Goal: Information Seeking & Learning: Learn about a topic

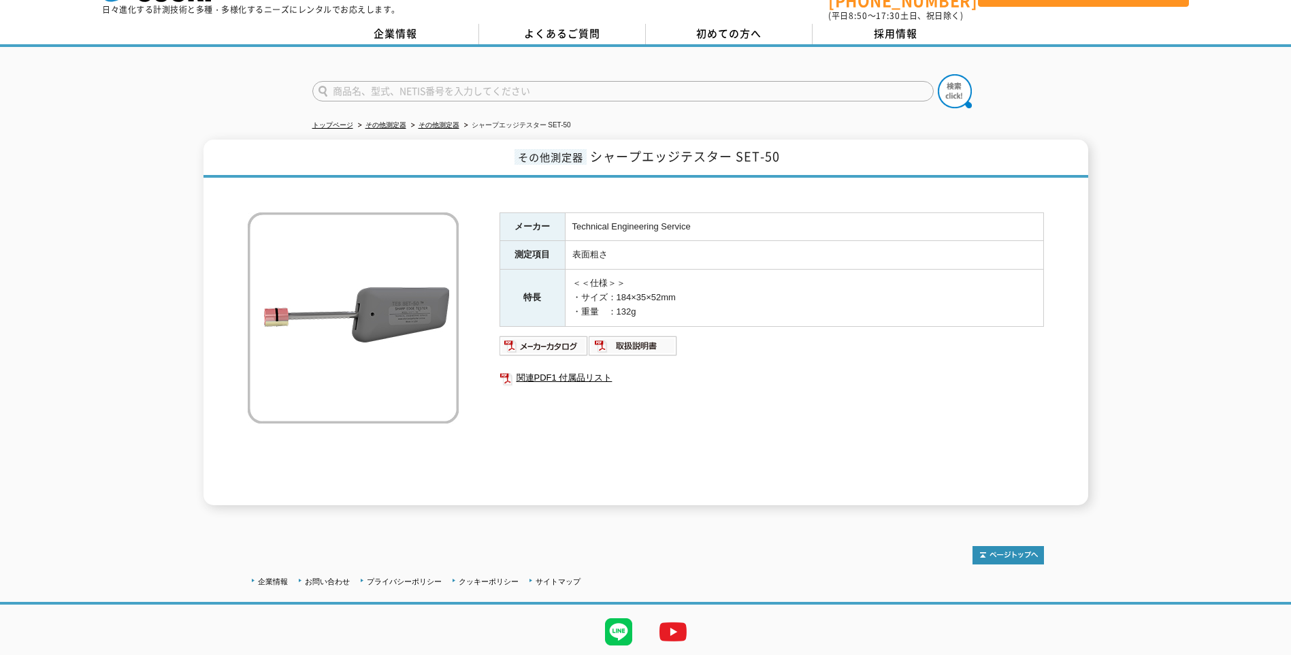
scroll to position [76, 0]
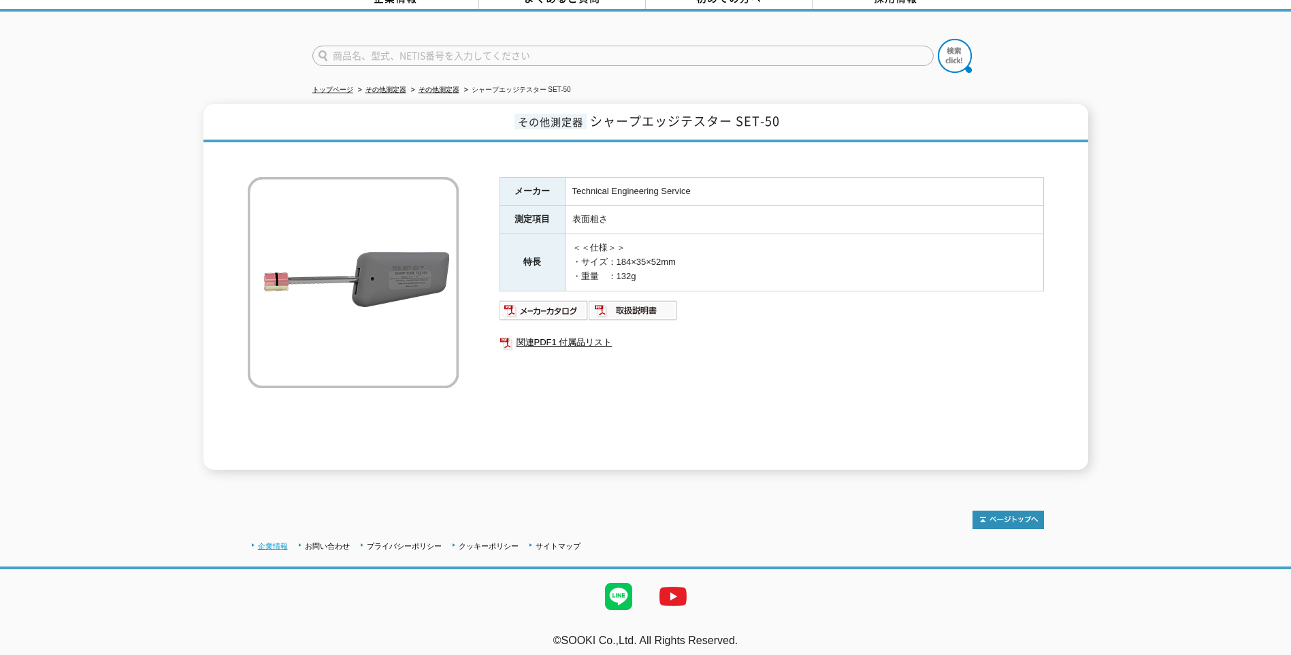
click at [275, 542] on link "企業情報" at bounding box center [273, 546] width 30 height 8
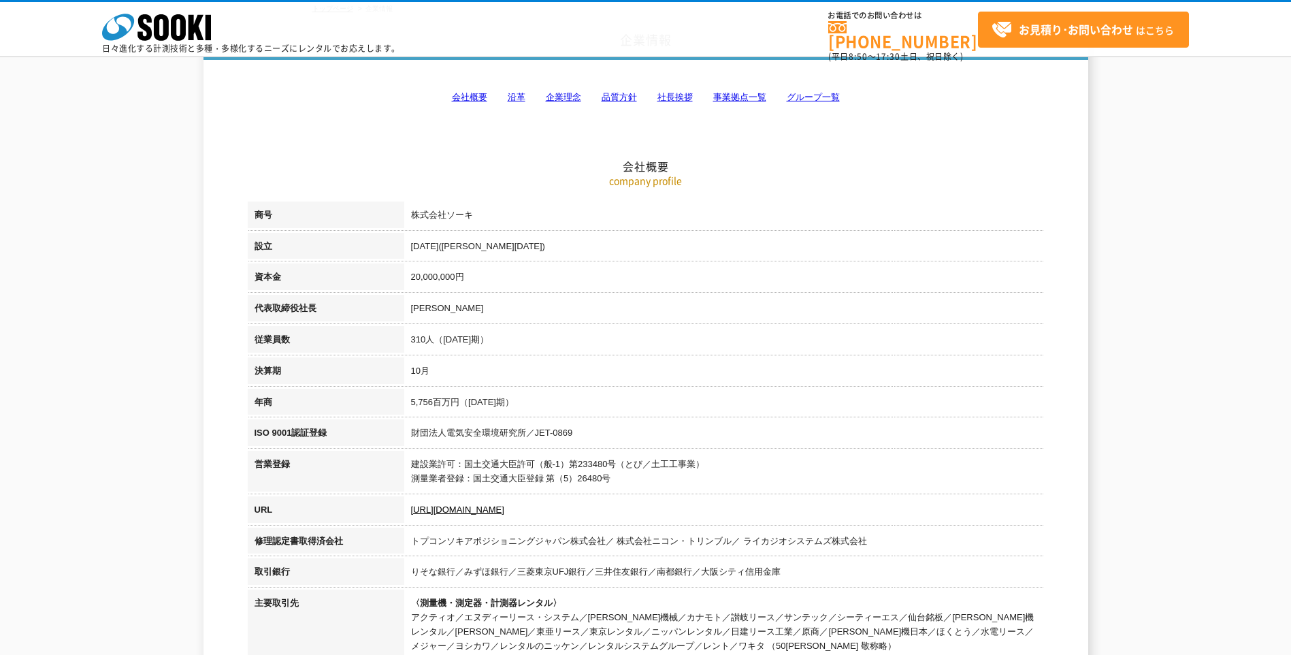
scroll to position [68, 0]
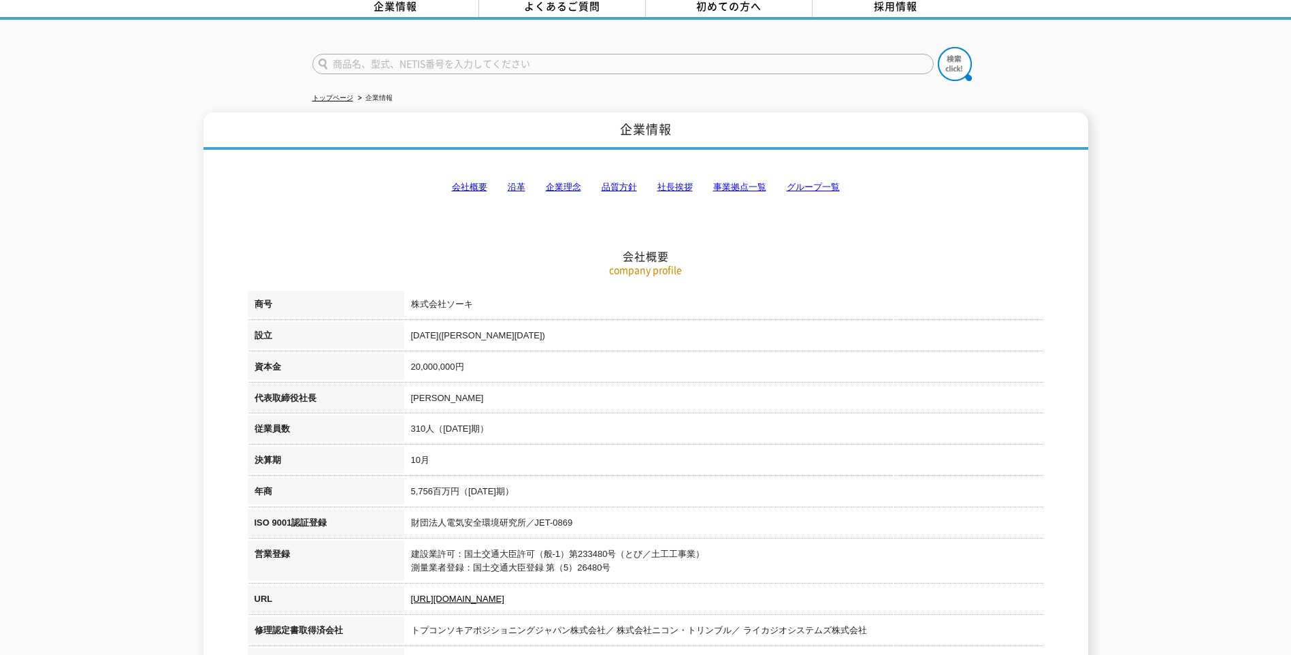
click at [469, 182] on link "会社概要" at bounding box center [469, 187] width 35 height 10
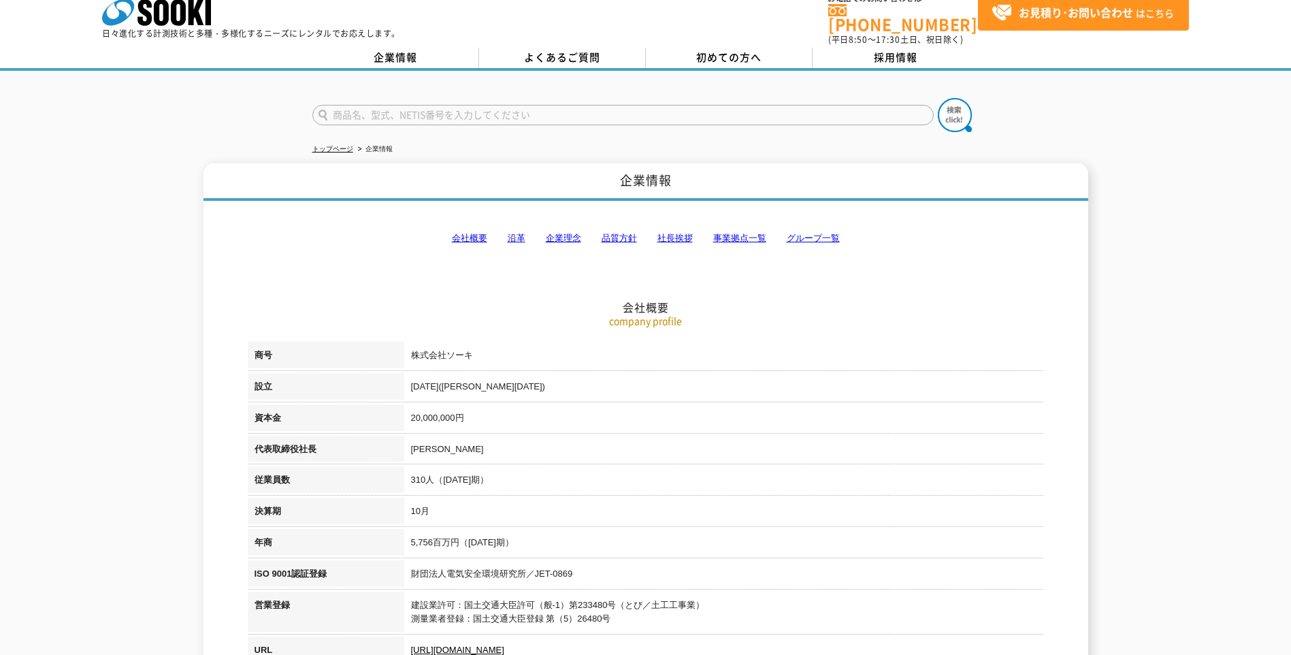
scroll to position [0, 0]
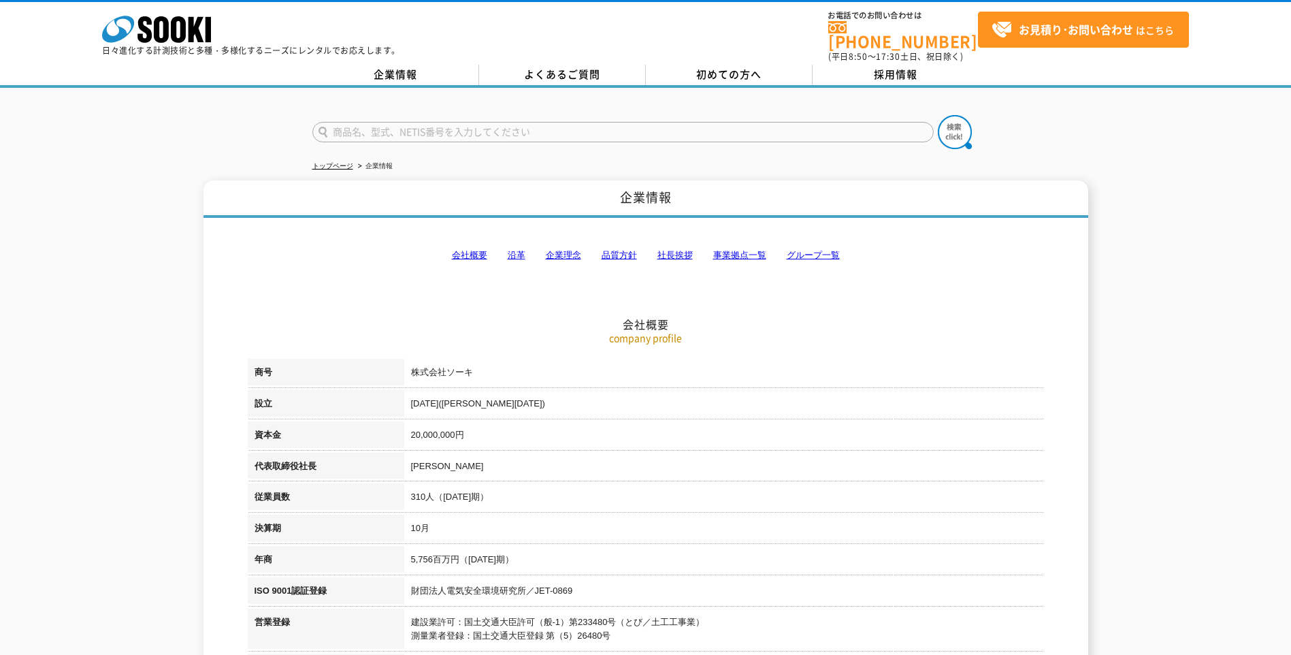
click at [513, 250] on link "沿革" at bounding box center [517, 255] width 18 height 10
click at [732, 250] on link "事業拠点一覧" at bounding box center [739, 255] width 53 height 10
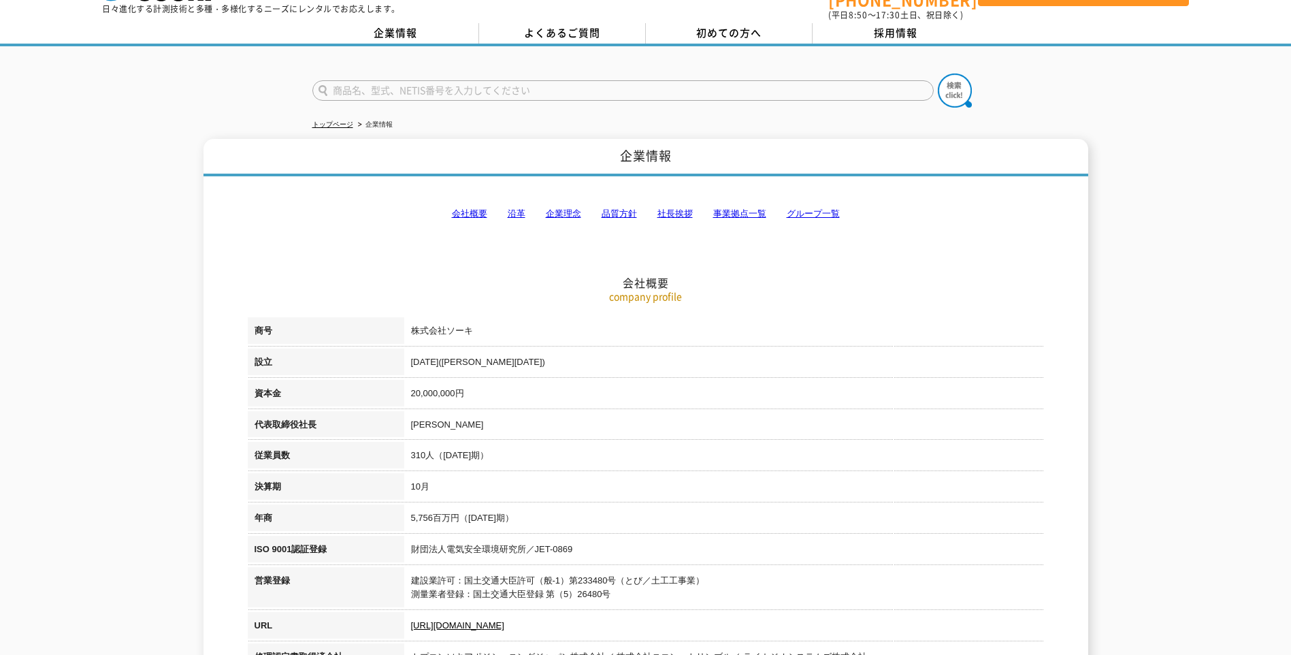
scroll to position [20, 0]
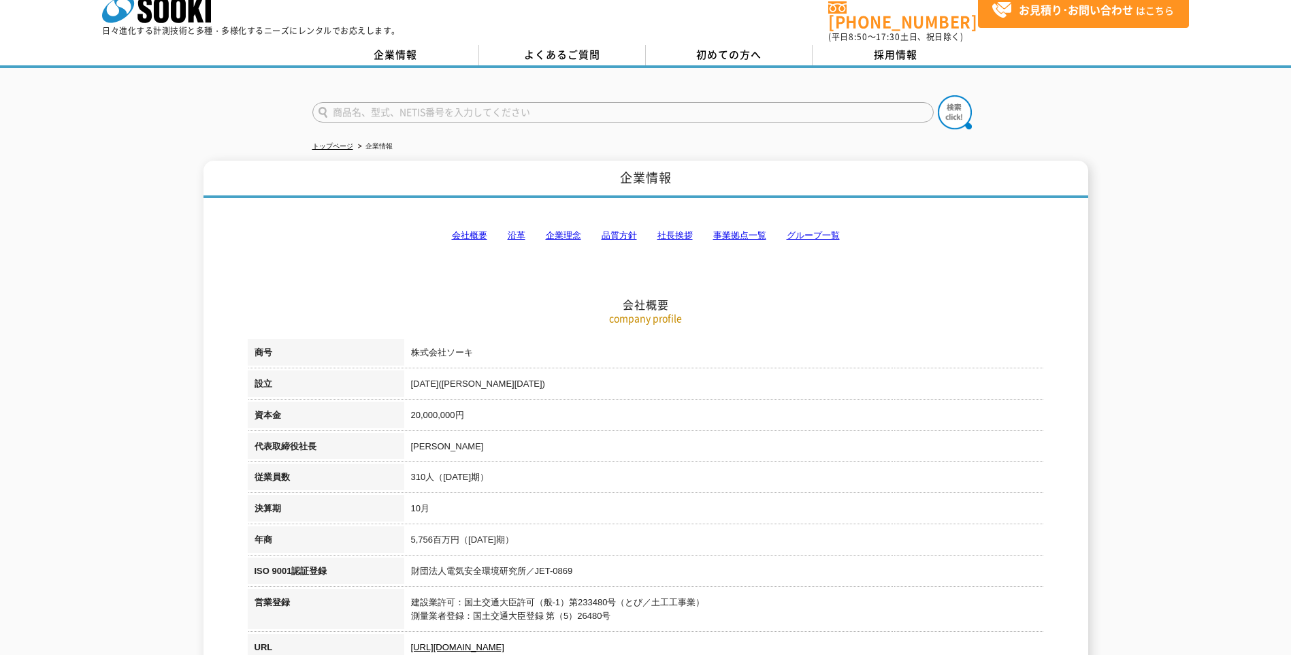
click at [803, 230] on link "グループ一覧" at bounding box center [813, 235] width 53 height 10
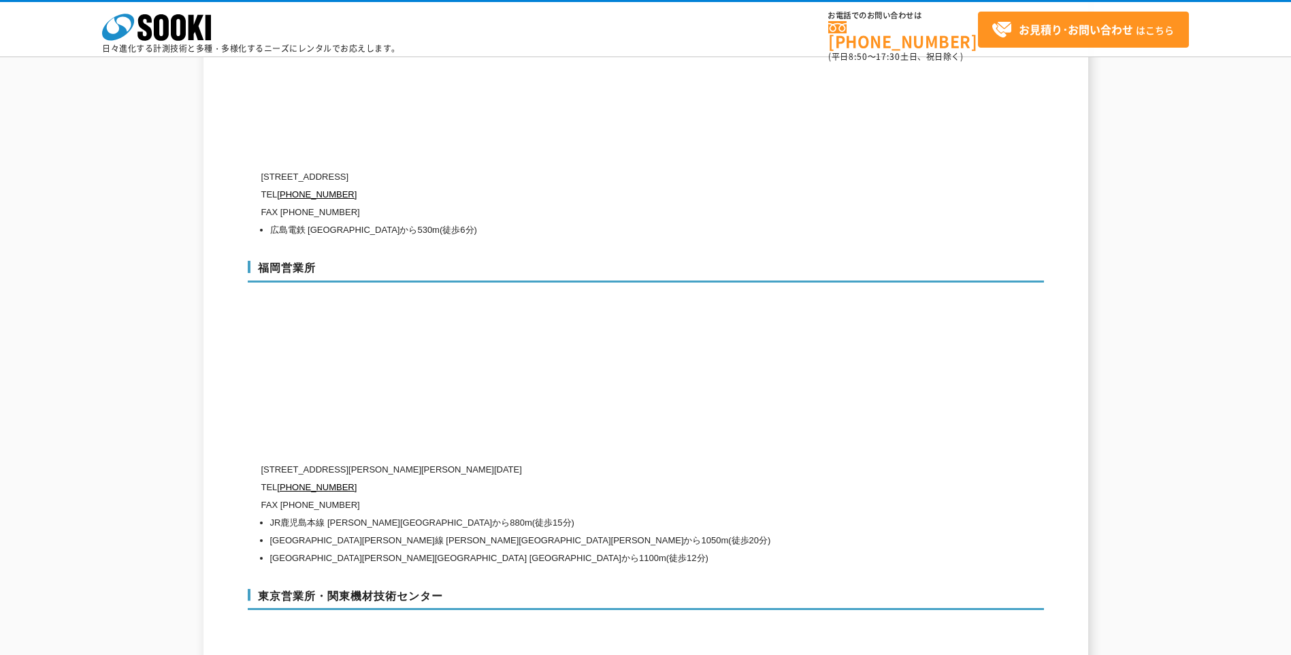
scroll to position [6082, 0]
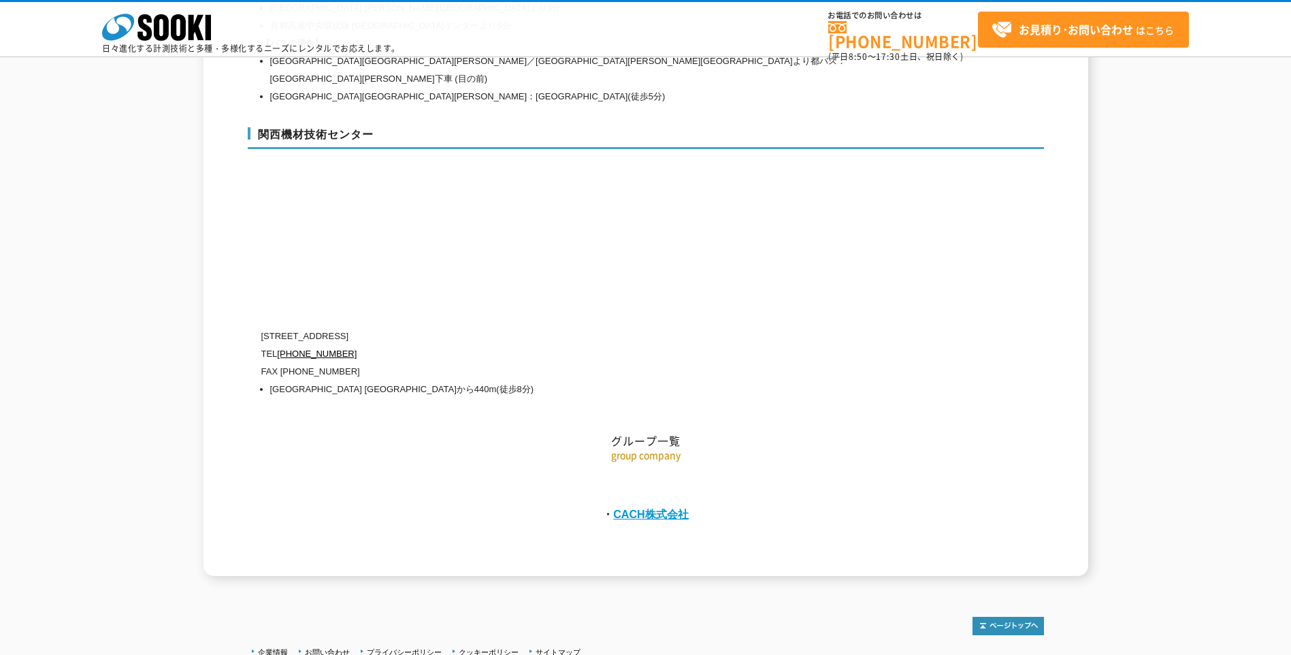
click at [638, 508] on link "CACH株式会社" at bounding box center [651, 514] width 76 height 12
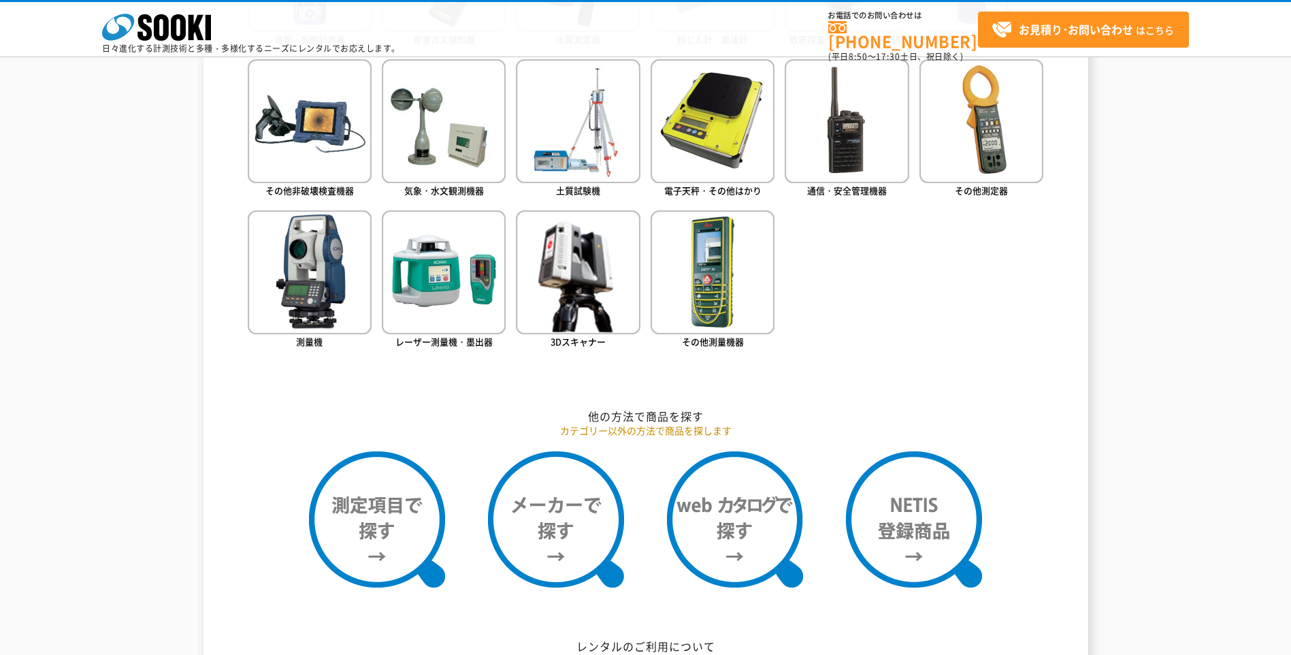
scroll to position [817, 0]
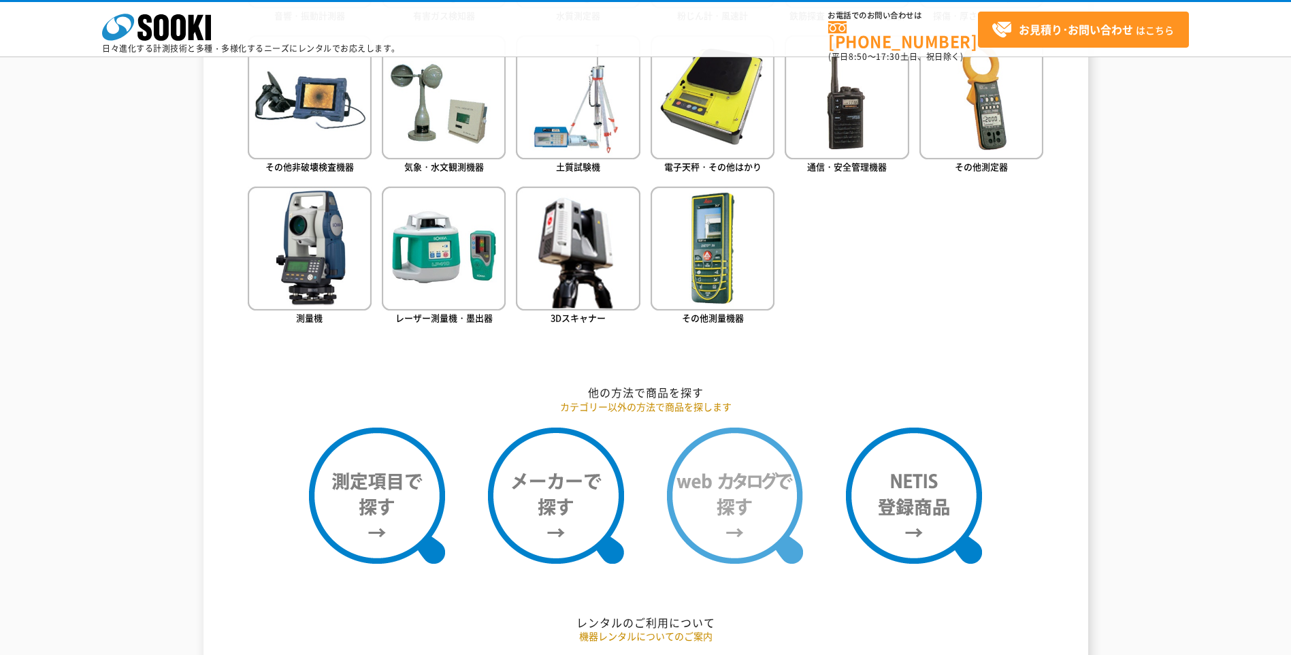
click at [752, 489] on img at bounding box center [735, 495] width 136 height 136
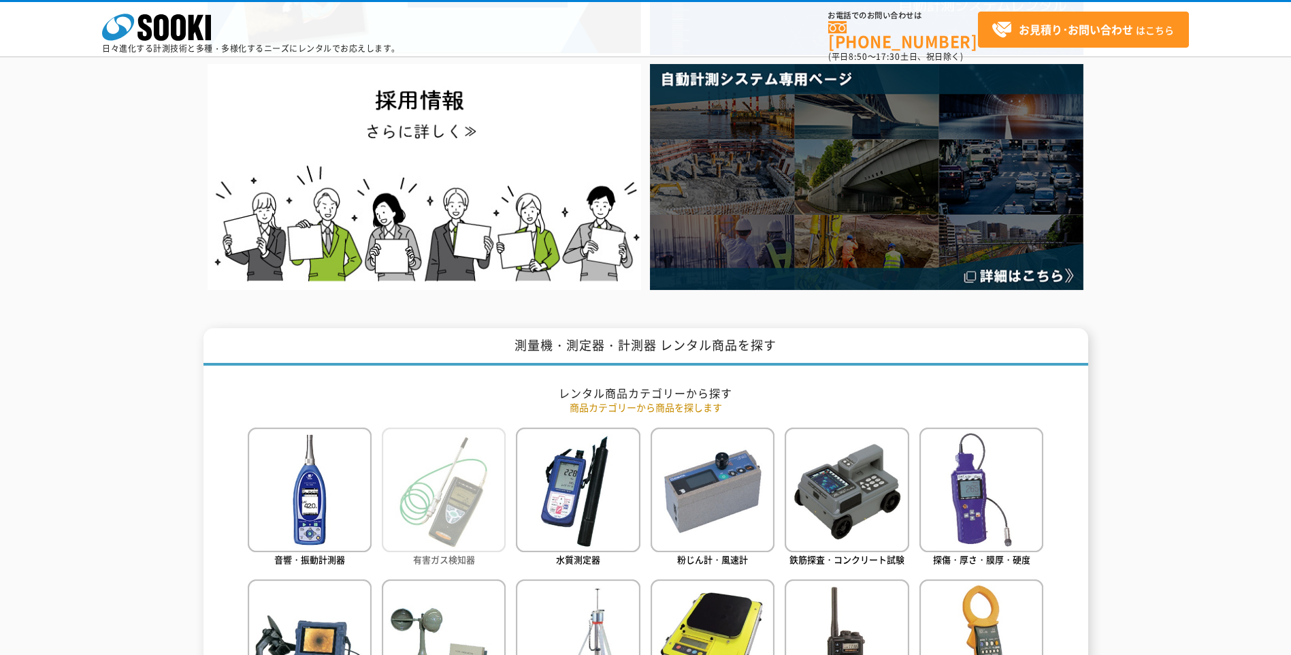
scroll to position [272, 0]
